Goal: Check status: Check status

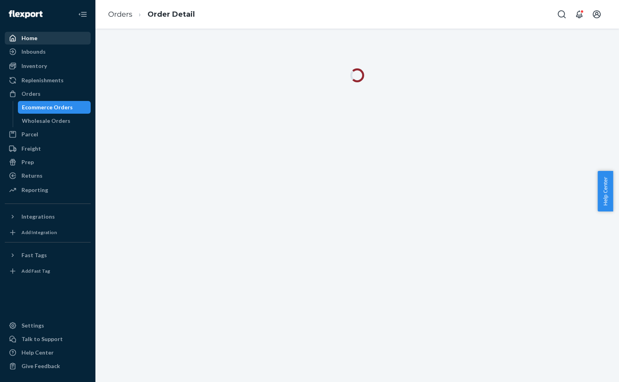
click at [38, 41] on div "Home" at bounding box center [48, 38] width 84 height 11
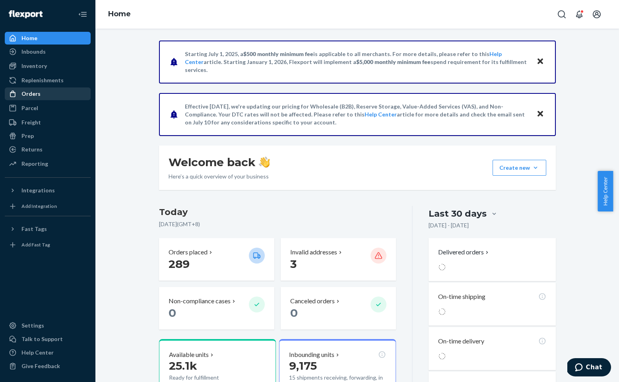
click at [42, 99] on div "Orders" at bounding box center [48, 93] width 84 height 11
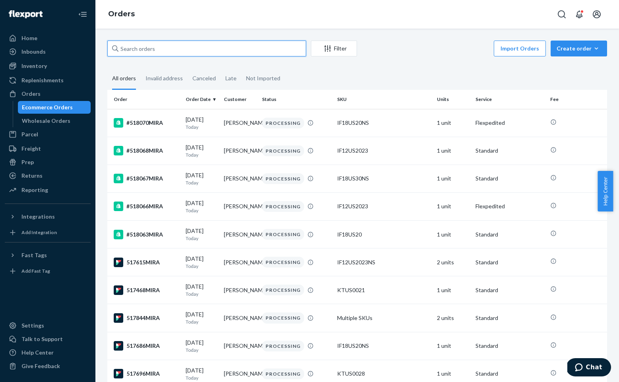
click at [222, 50] on input "text" at bounding box center [206, 49] width 199 height 16
paste input "489908MIRA"
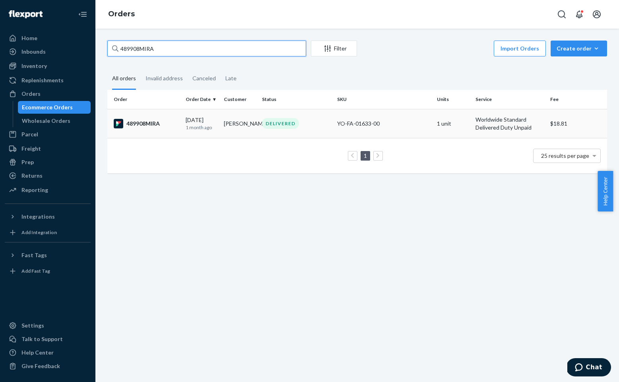
type input "489908MIRA"
click at [152, 121] on div "489908MIRA" at bounding box center [147, 124] width 66 height 10
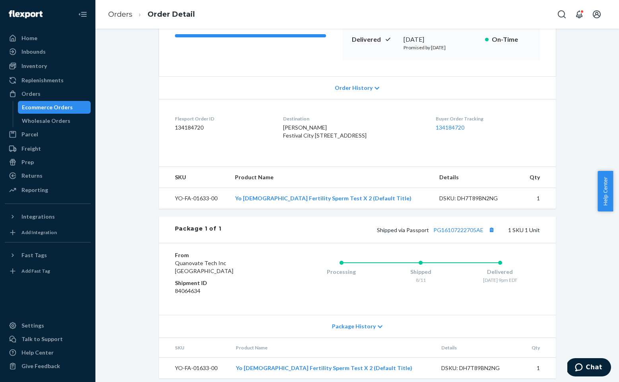
scroll to position [132, 0]
click at [445, 233] on link "PG16107222705AE" at bounding box center [458, 229] width 50 height 7
